Goal: Information Seeking & Learning: Learn about a topic

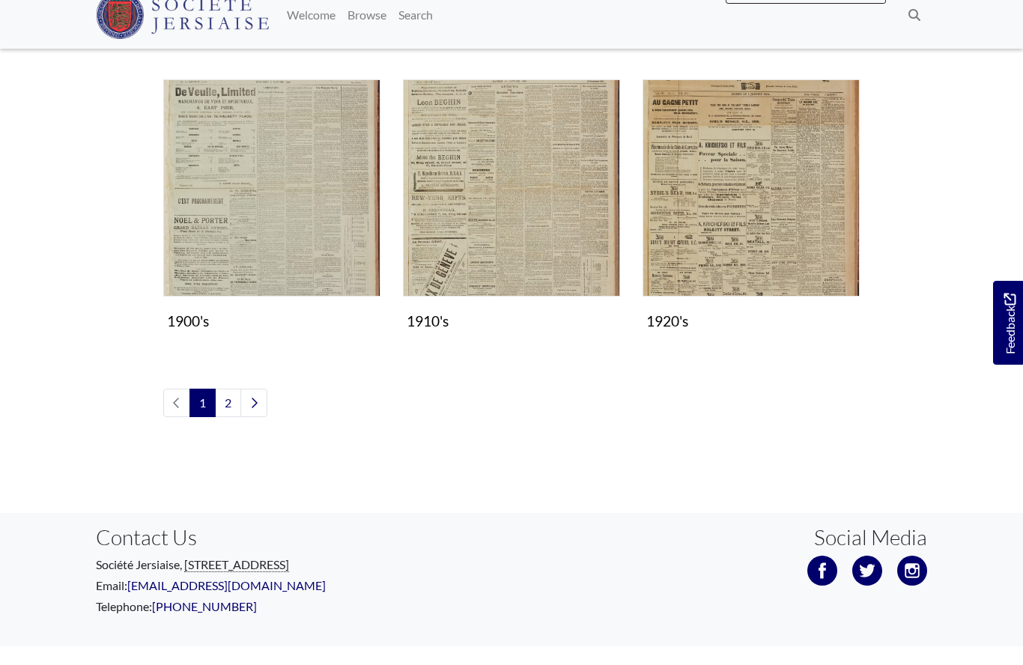
scroll to position [1349, 0]
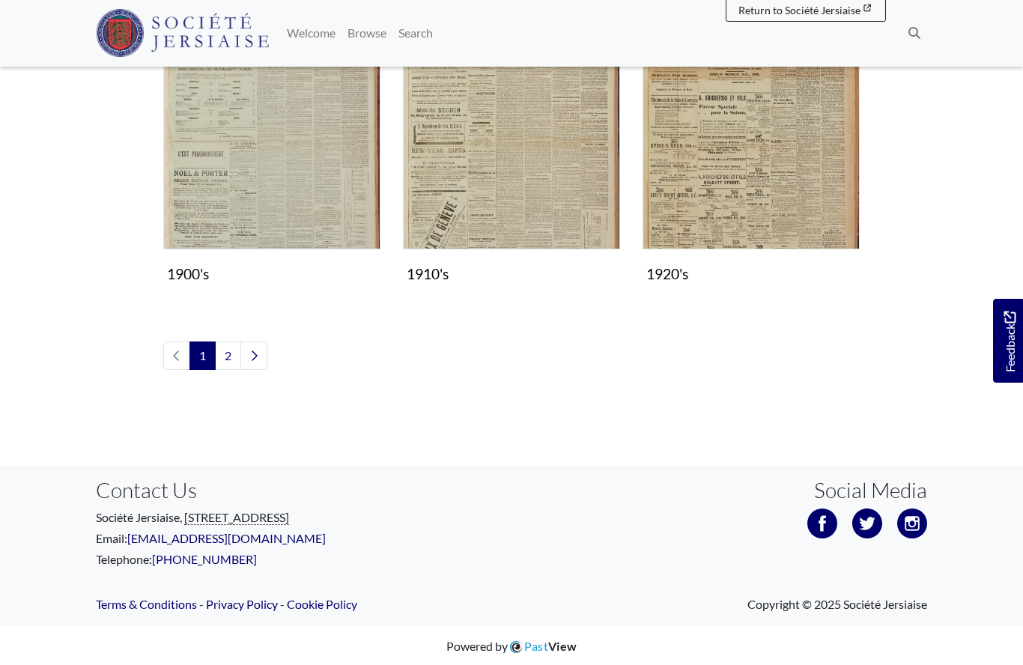
click at [751, 168] on img "Subcollection" at bounding box center [750, 141] width 217 height 217
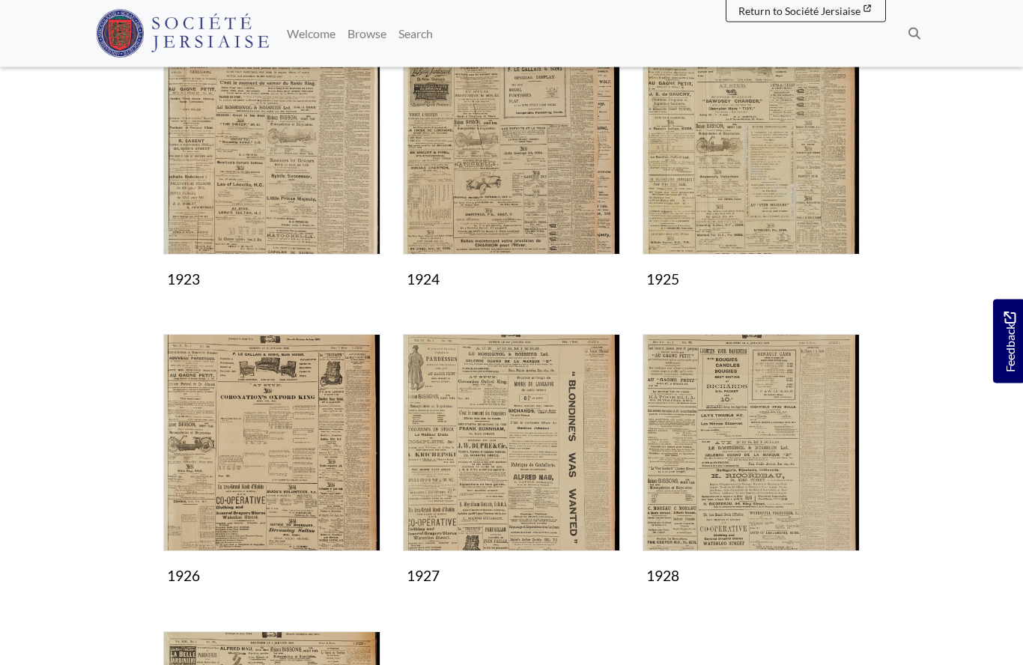
scroll to position [579, 0]
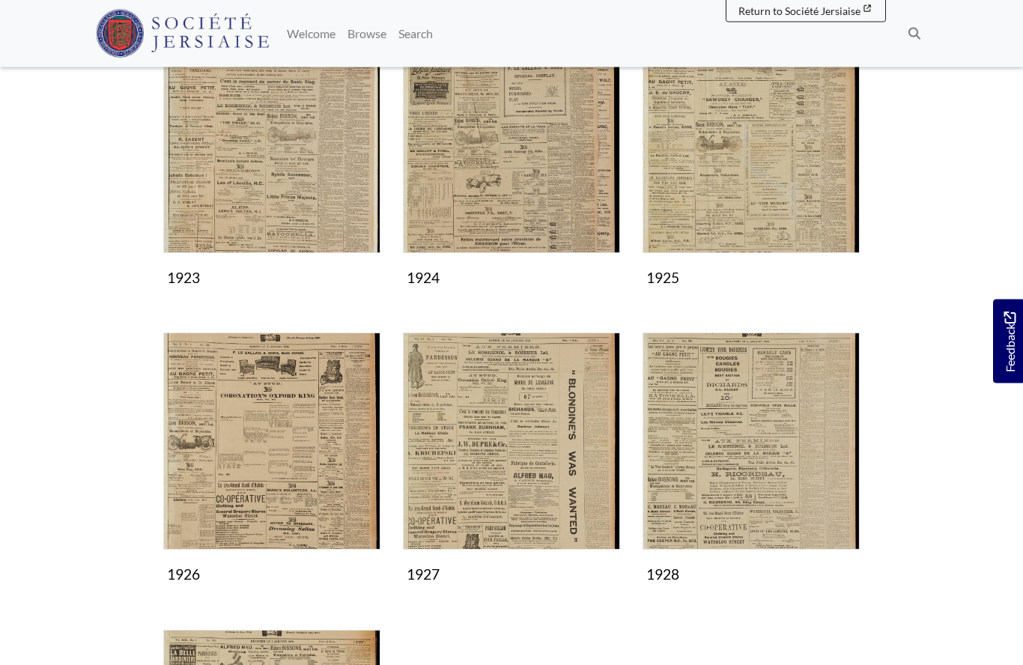
click at [514, 469] on img "Subcollection" at bounding box center [511, 441] width 217 height 217
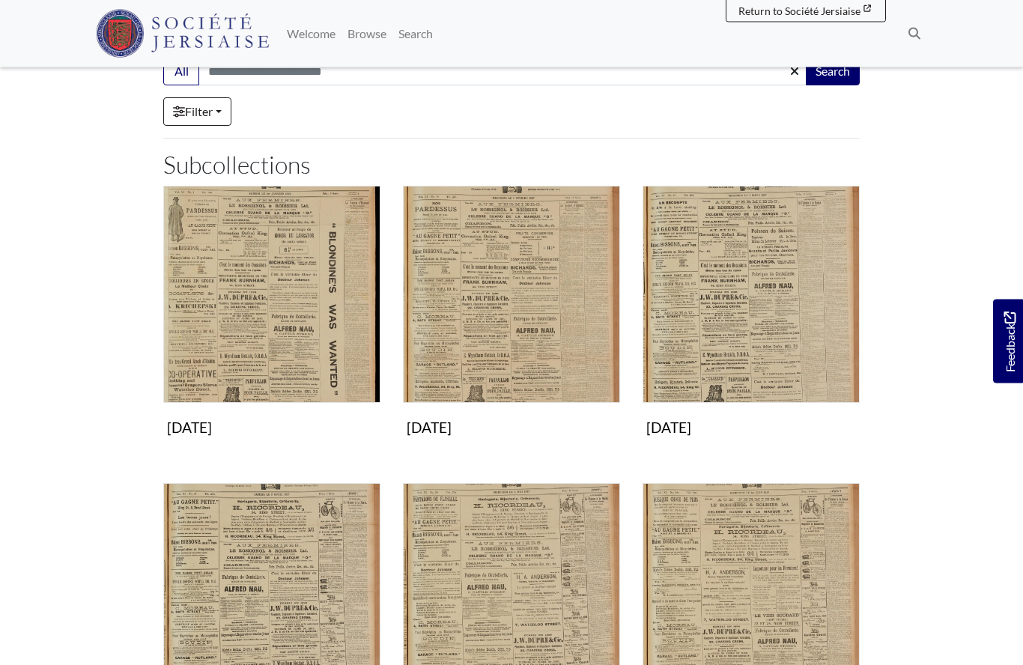
scroll to position [228, 0]
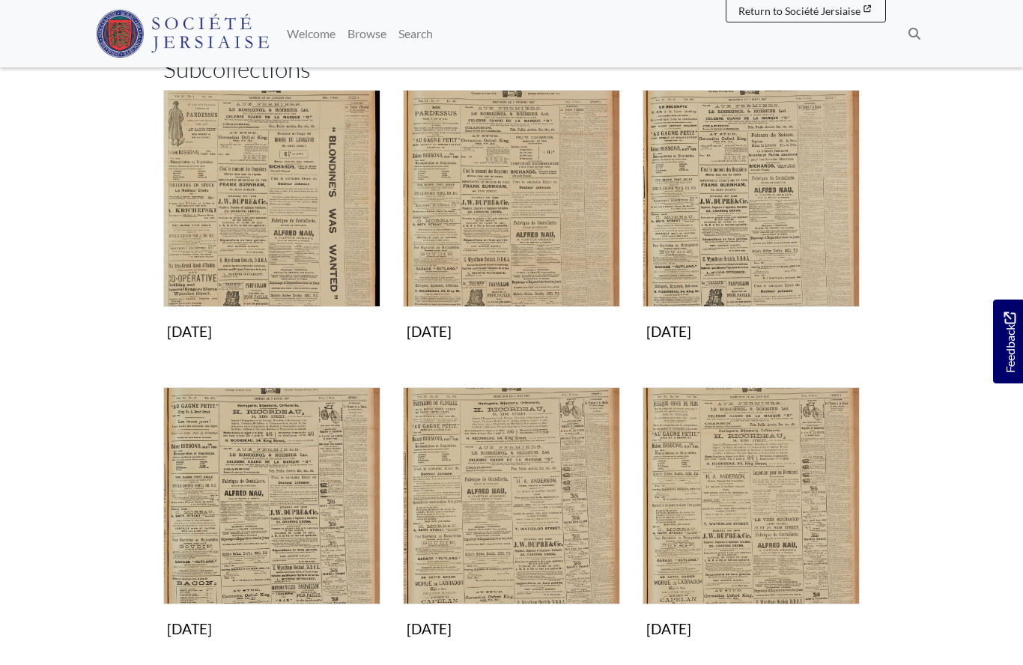
click at [752, 261] on img "Subcollection" at bounding box center [750, 198] width 217 height 217
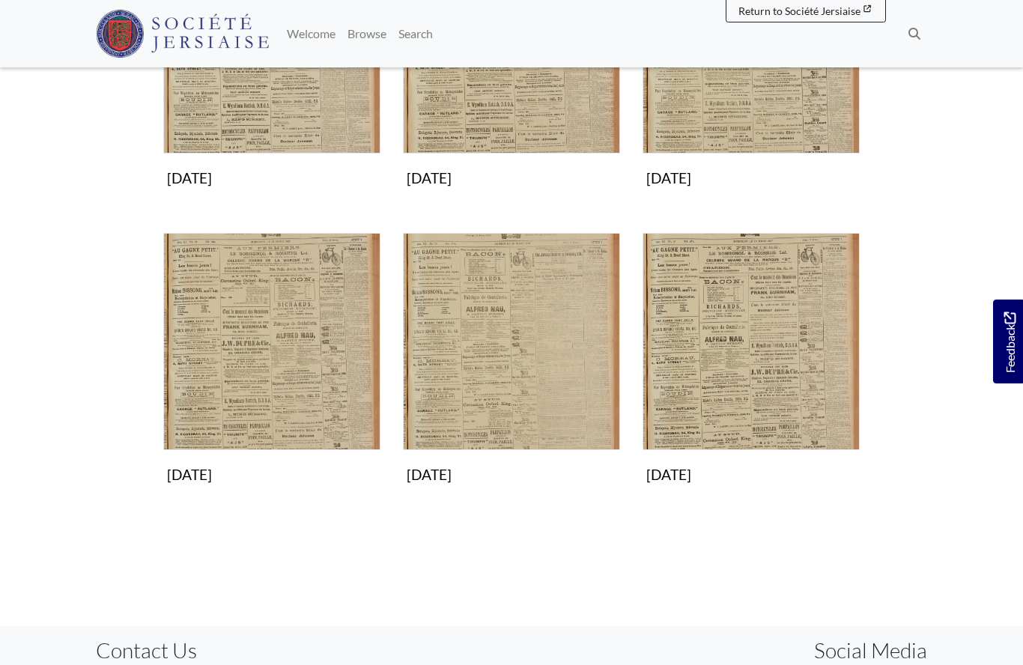
scroll to position [590, 0]
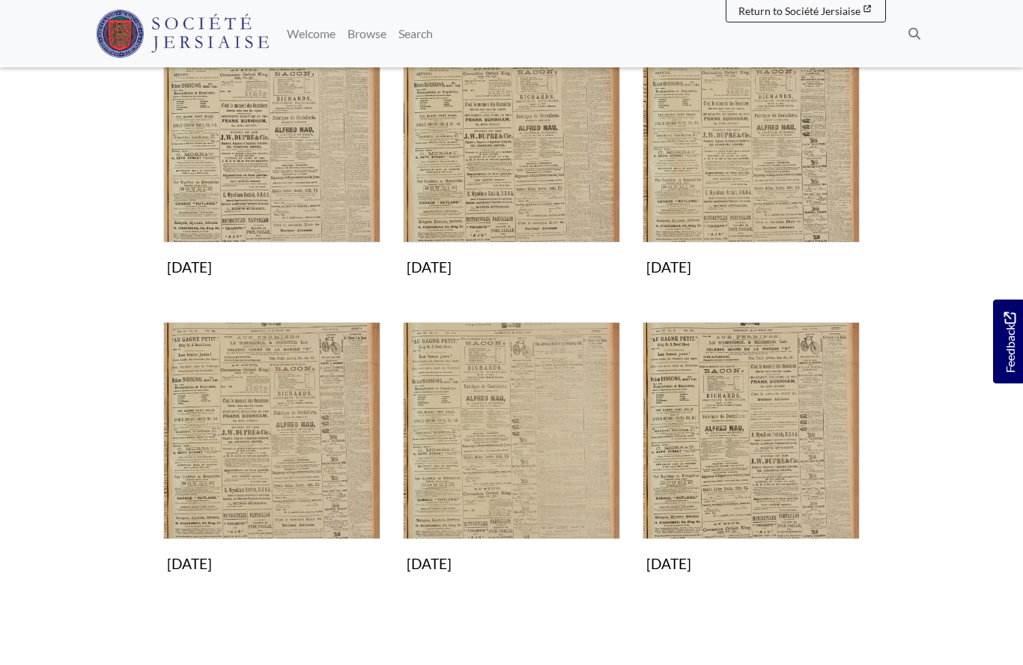
click at [271, 475] on img "Subcollection" at bounding box center [271, 430] width 217 height 217
click at [517, 467] on img "Subcollection" at bounding box center [511, 430] width 217 height 217
click at [734, 177] on img "Subcollection" at bounding box center [750, 133] width 217 height 217
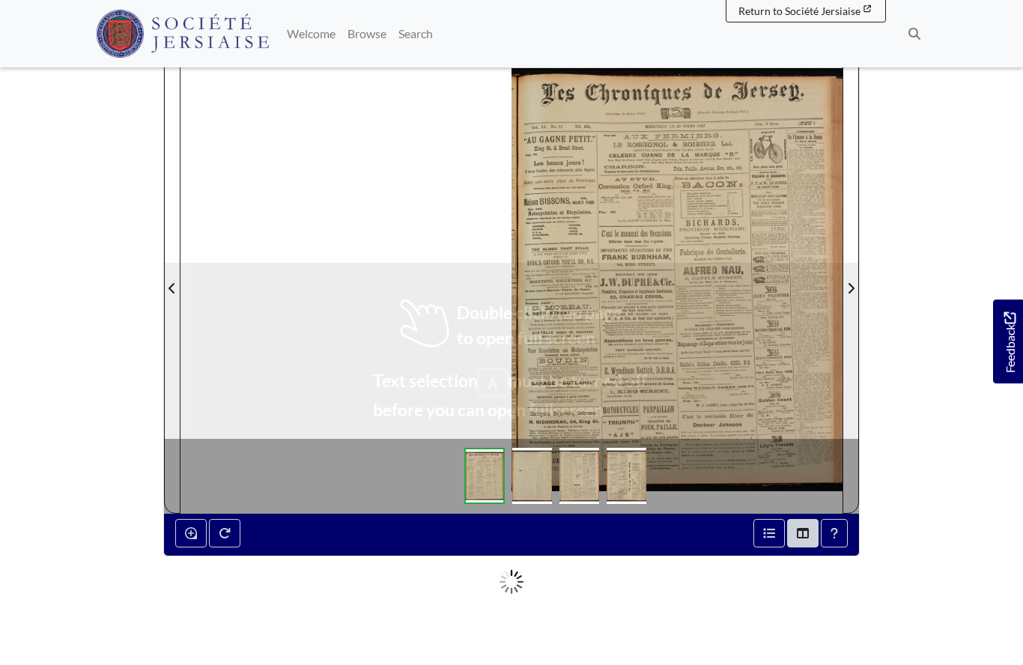
scroll to position [198, 0]
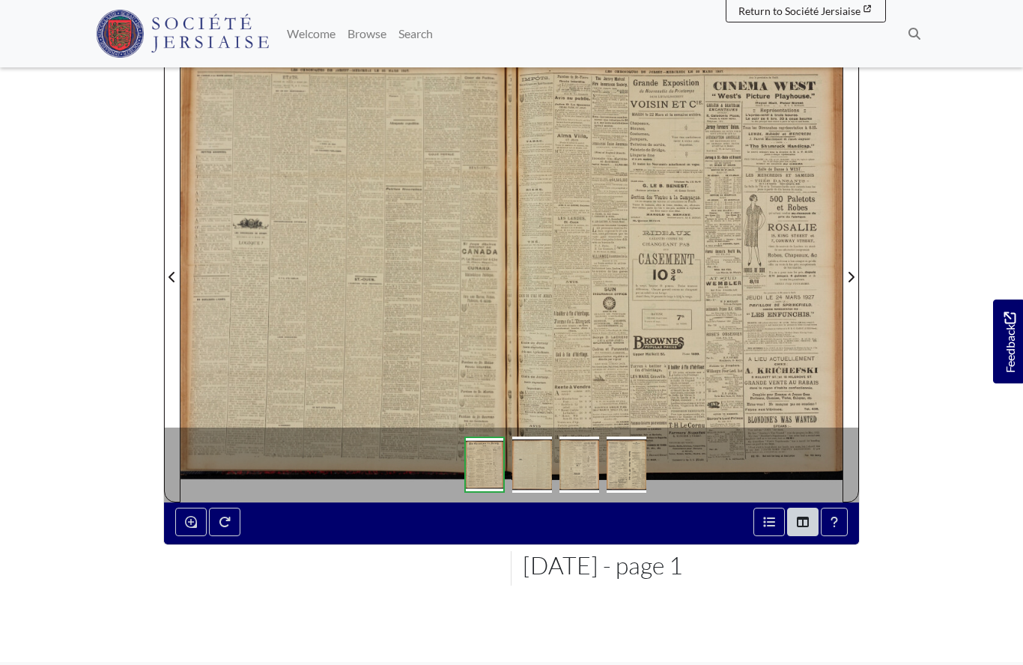
scroll to position [264, 0]
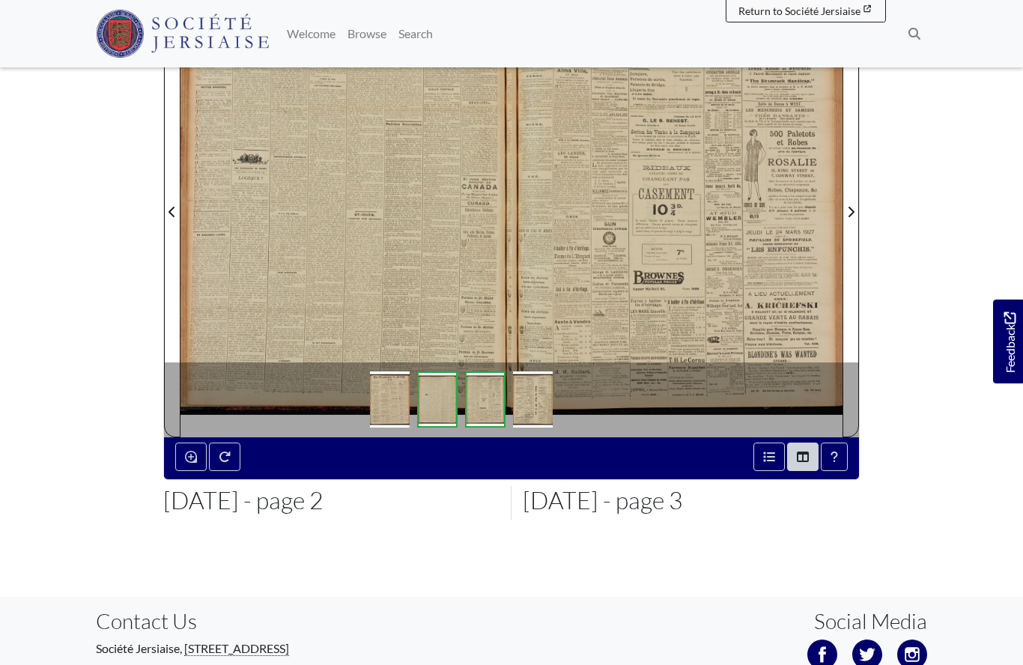
click at [389, 274] on div at bounding box center [345, 203] width 331 height 468
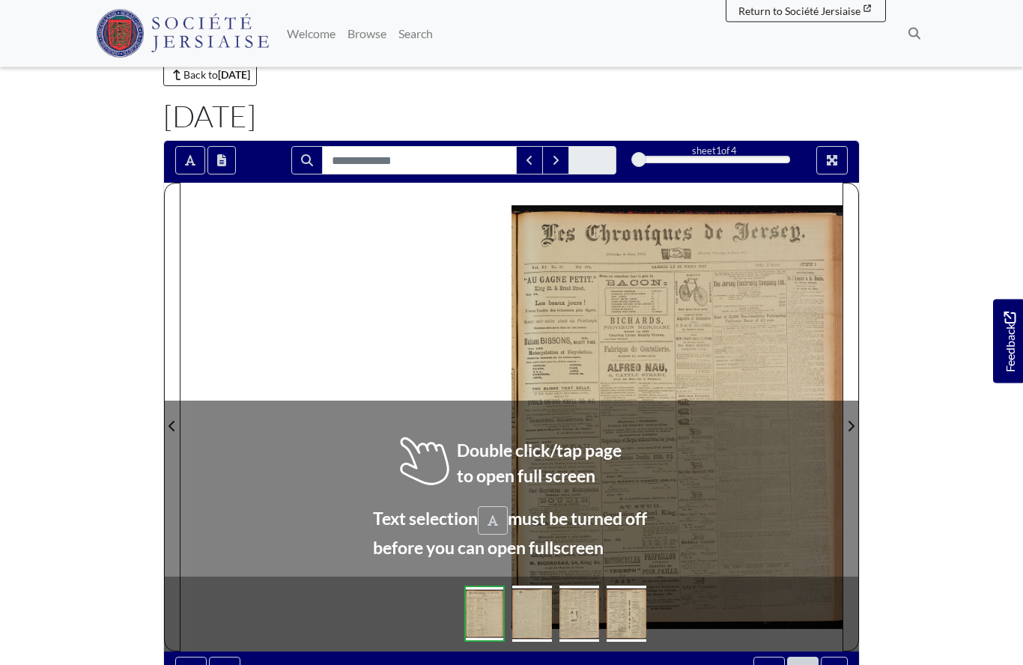
scroll to position [49, 0]
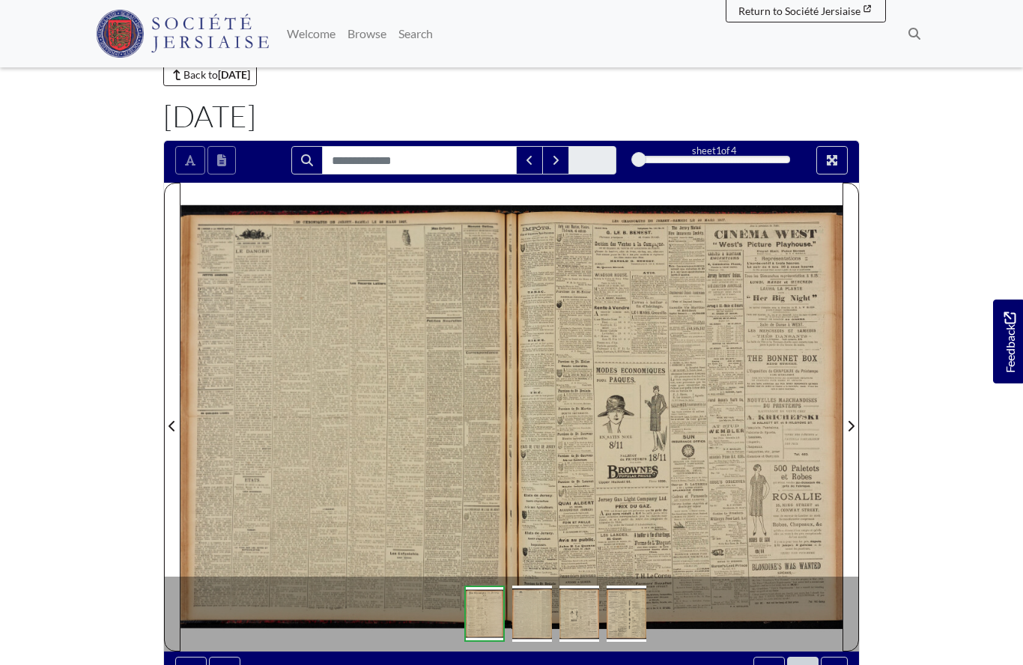
scroll to position [115, 0]
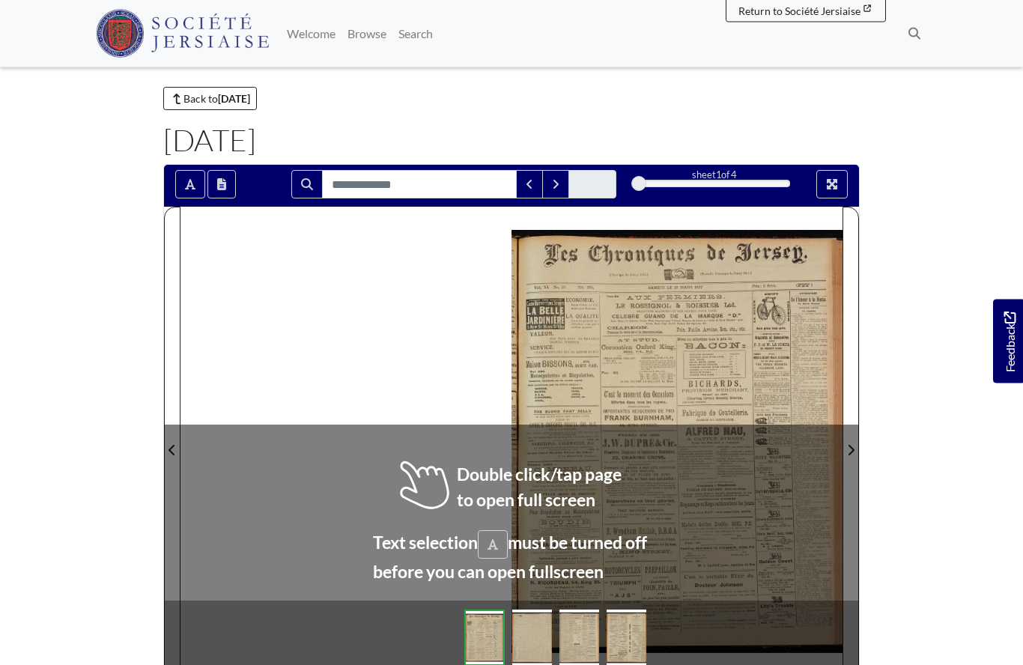
scroll to position [25, 0]
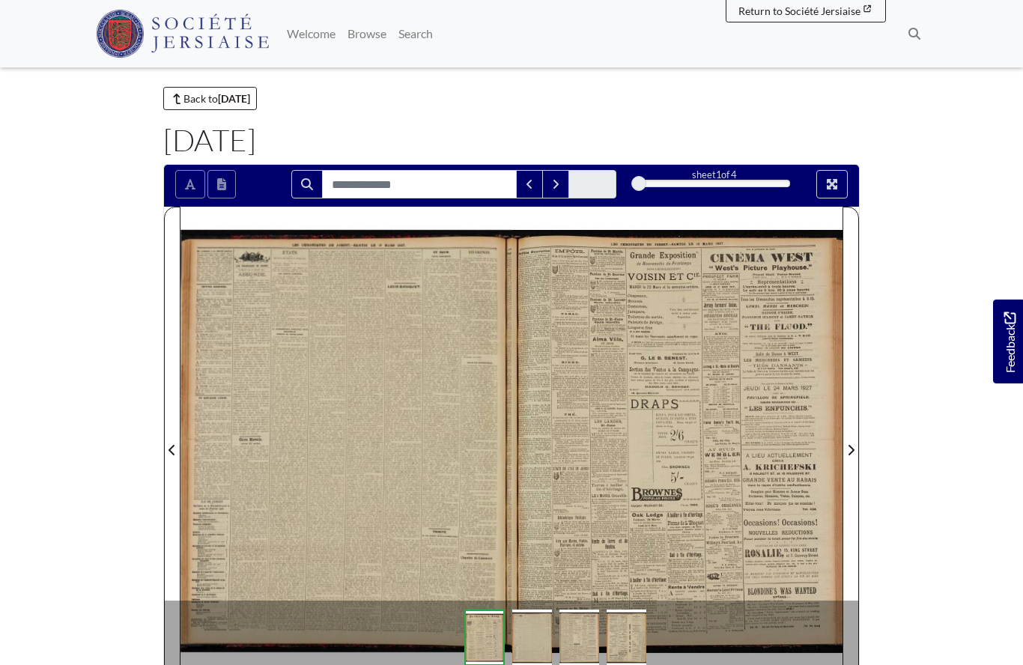
scroll to position [91, 0]
